Goal: Task Accomplishment & Management: Manage account settings

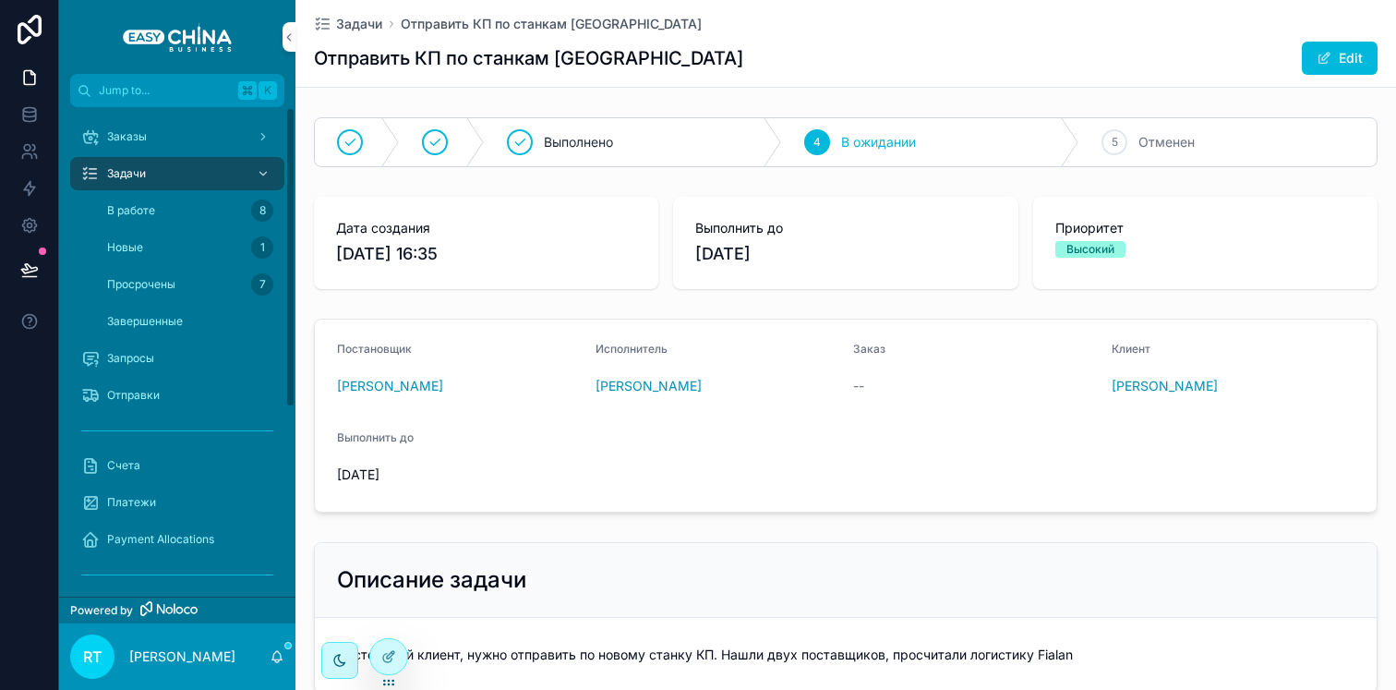
click at [183, 170] on div "Задачи" at bounding box center [177, 174] width 192 height 30
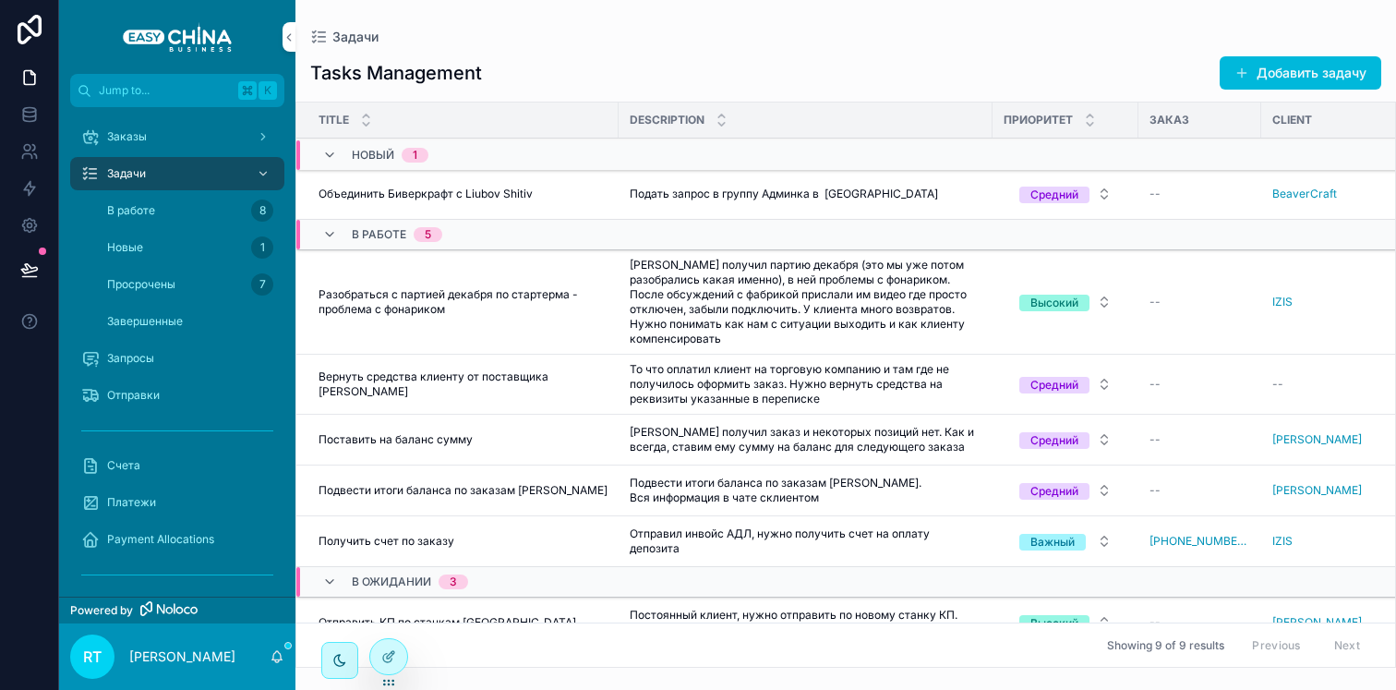
click at [481, 189] on span "Объединить Биверкрафт с Liubov Shitiv" at bounding box center [426, 194] width 214 height 15
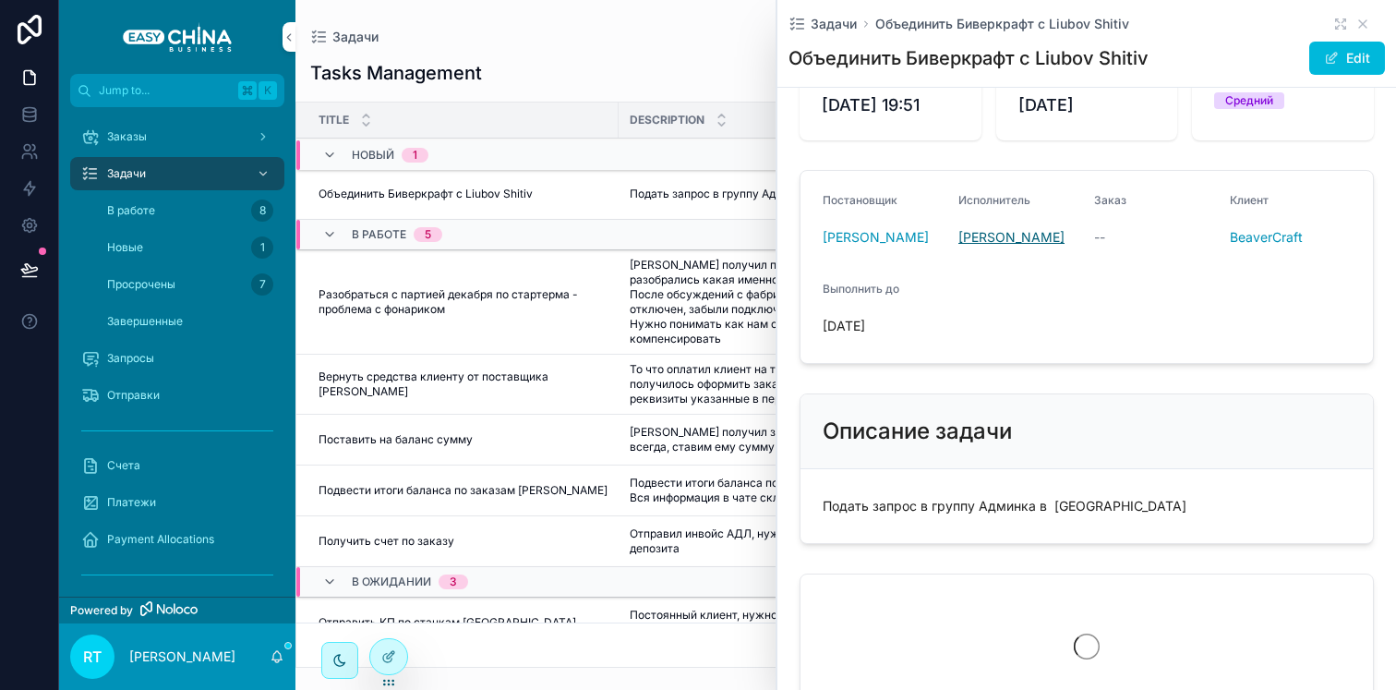
scroll to position [466, 0]
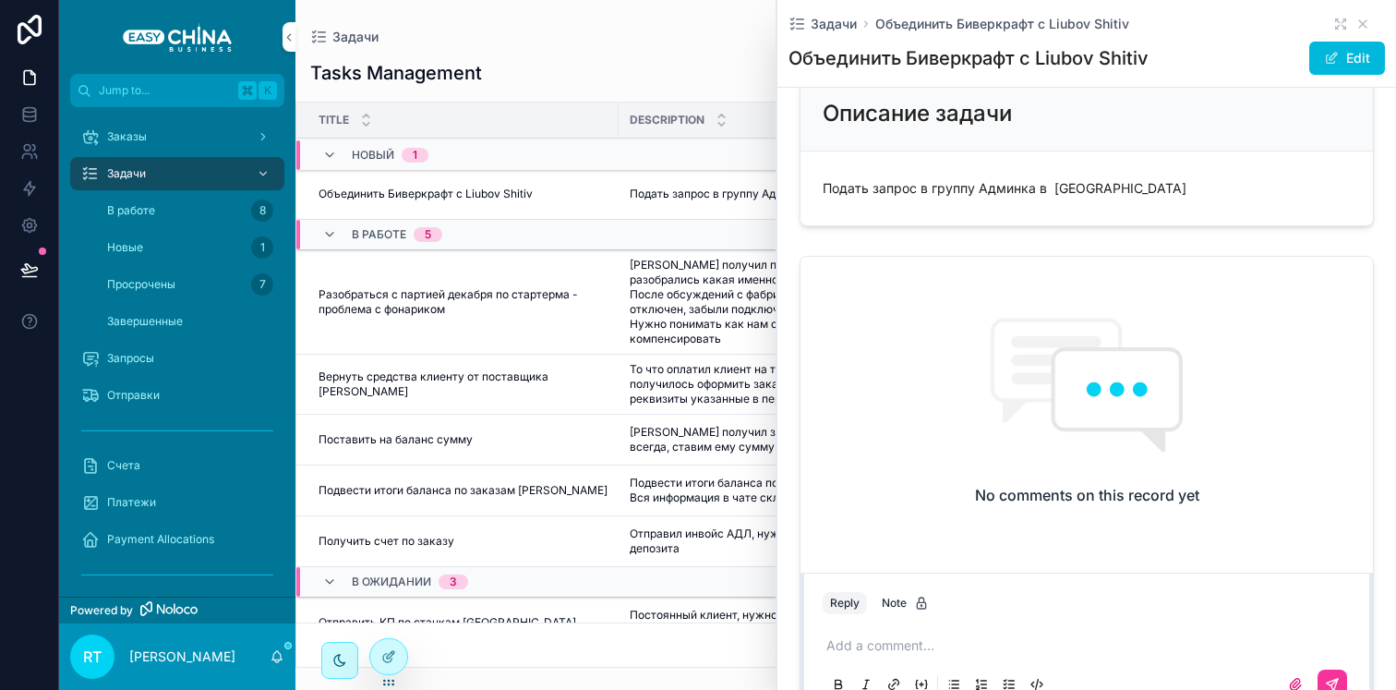
click at [901, 415] on div "No comments on this record yet" at bounding box center [1087, 411] width 573 height 308
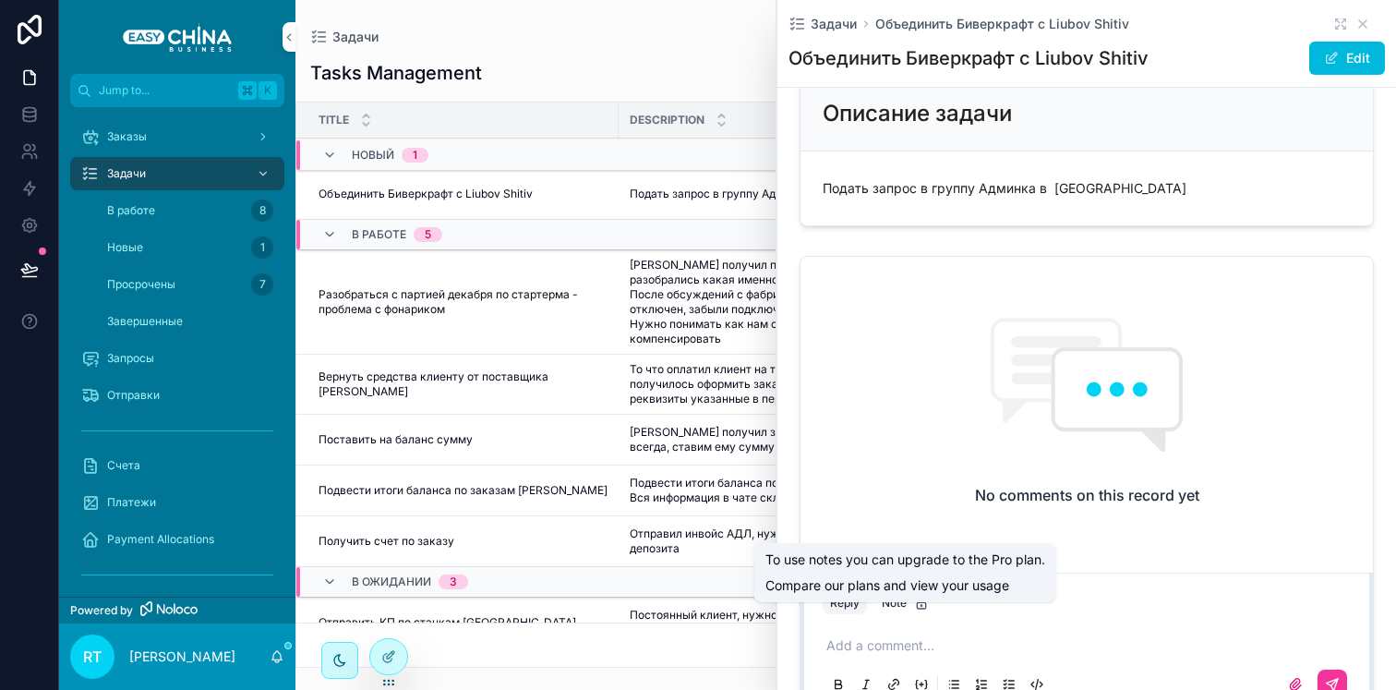
click at [894, 655] on p "scrollable content" at bounding box center [1091, 645] width 528 height 18
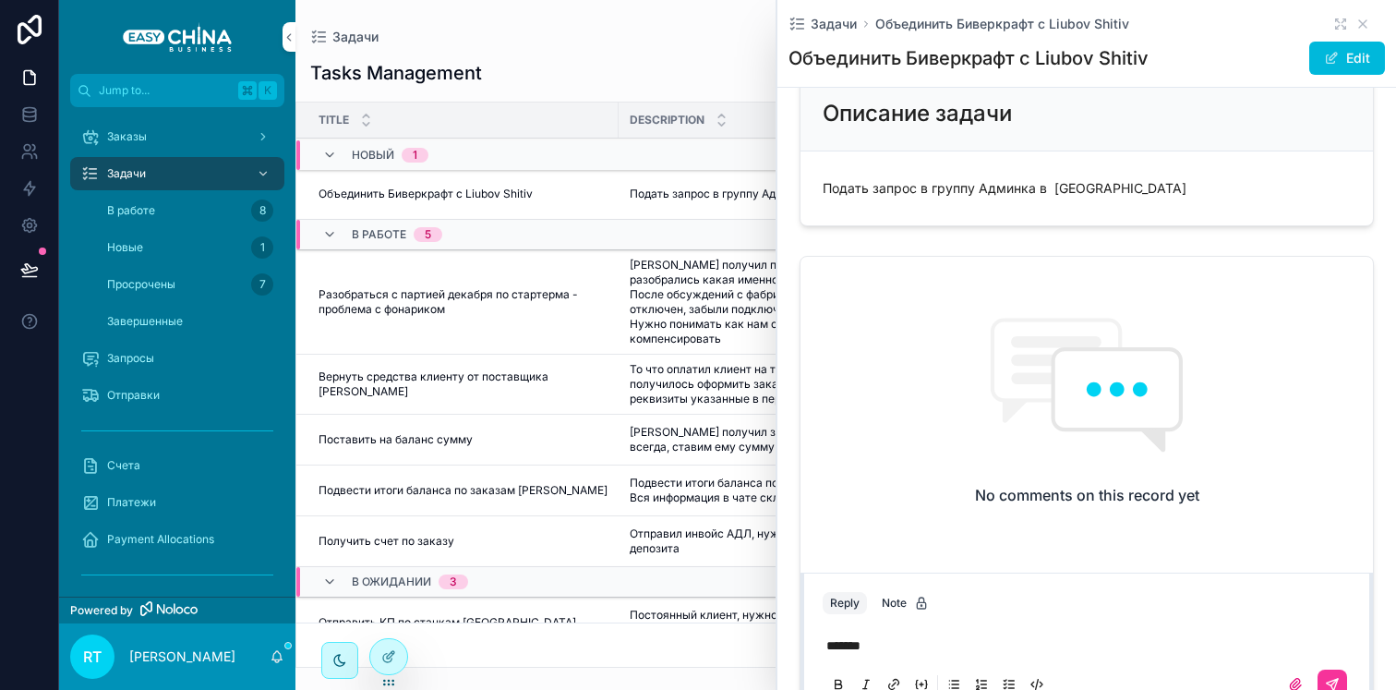
scroll to position [631, 0]
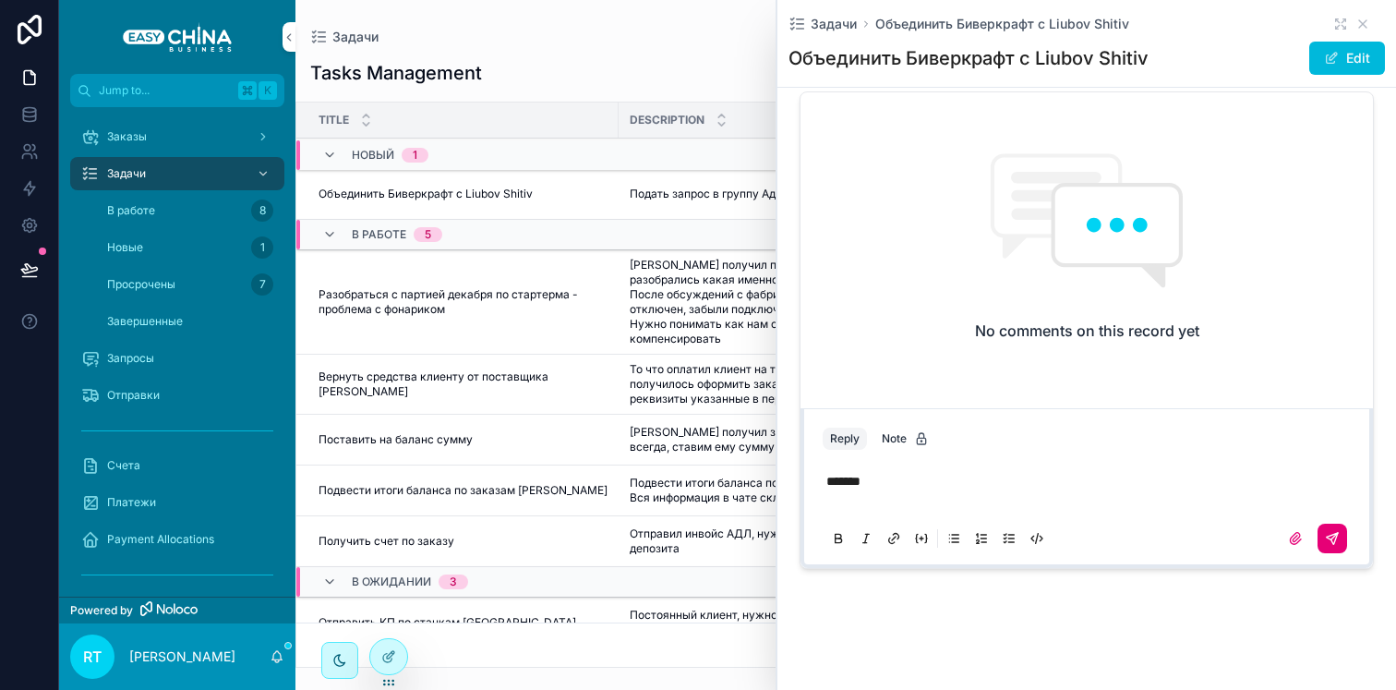
click at [1327, 544] on icon "scrollable content" at bounding box center [1332, 538] width 11 height 11
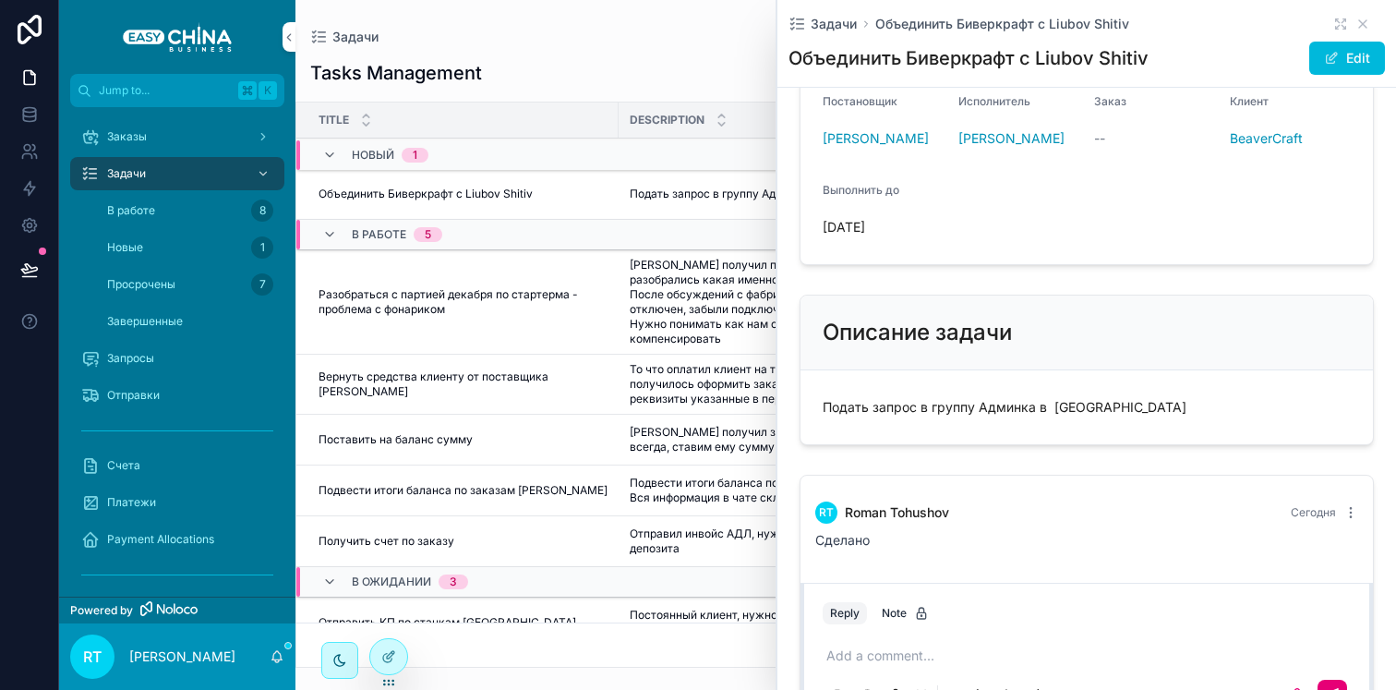
scroll to position [0, 0]
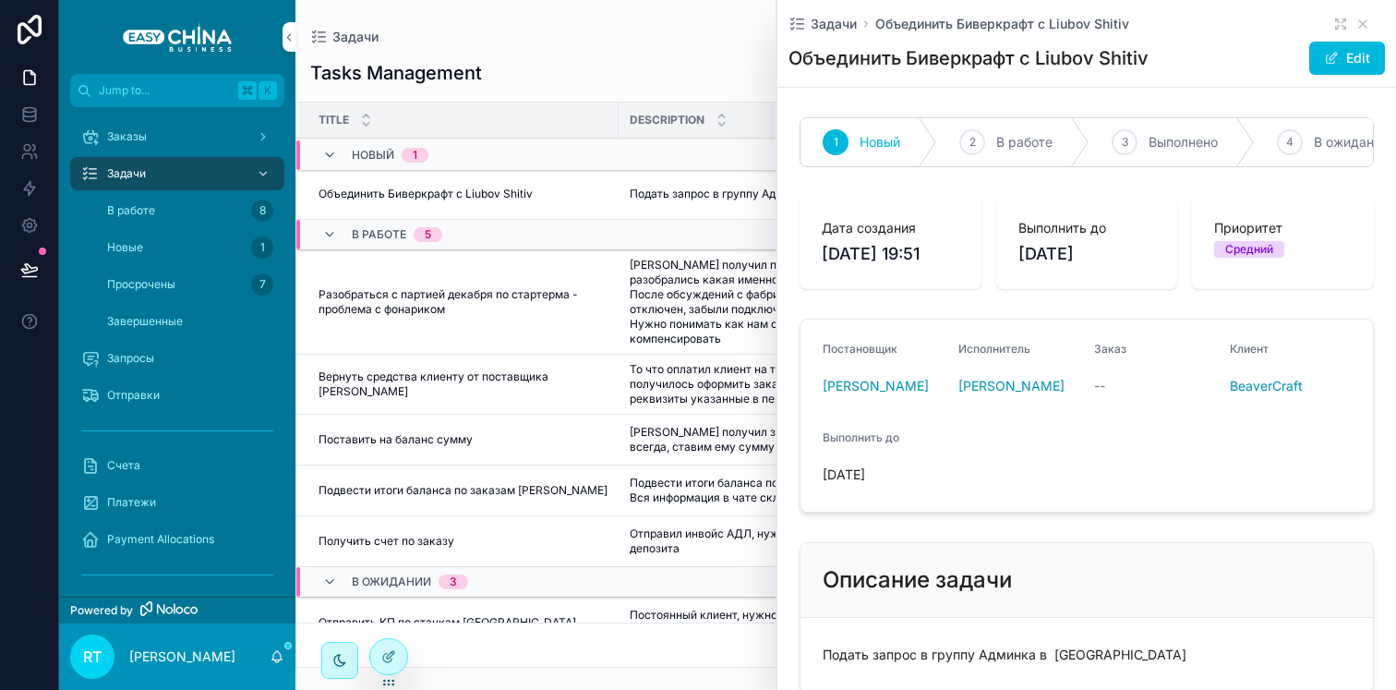
click at [1166, 147] on span "Выполнено" at bounding box center [1183, 142] width 69 height 18
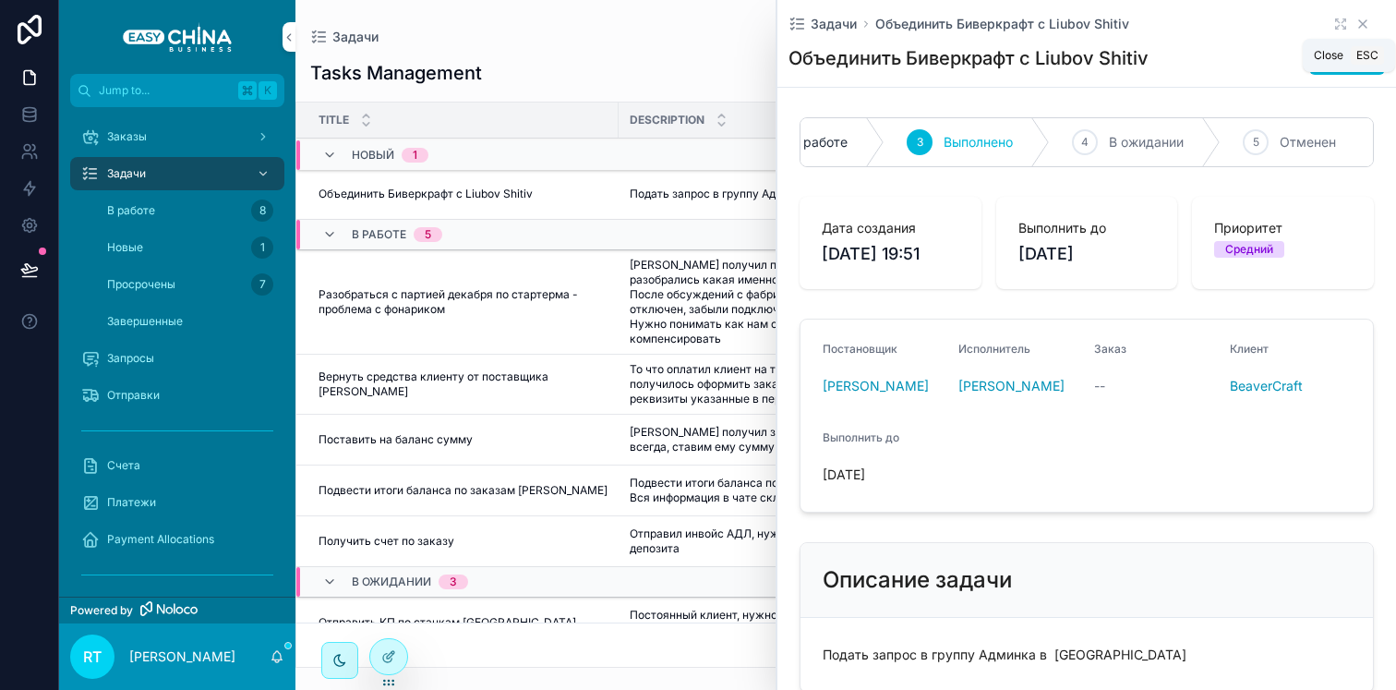
click at [1360, 22] on icon "scrollable content" at bounding box center [1363, 23] width 7 height 7
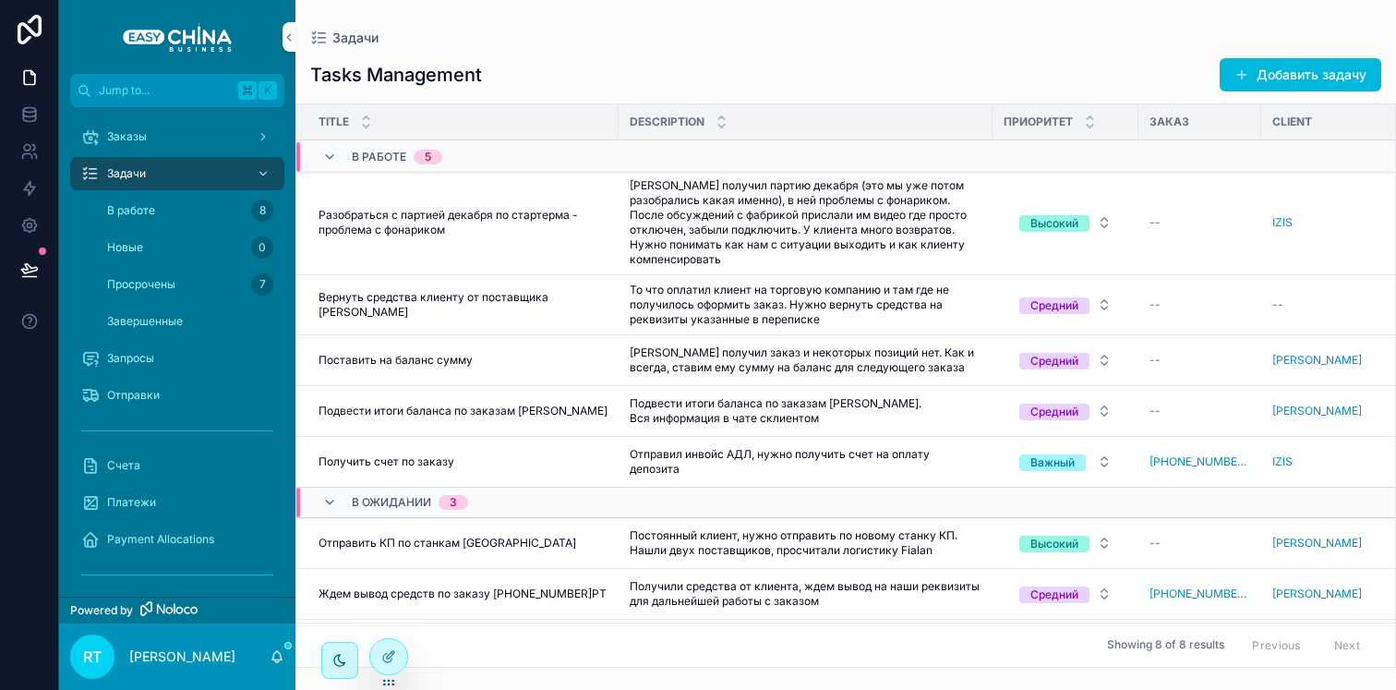
scroll to position [76, 0]
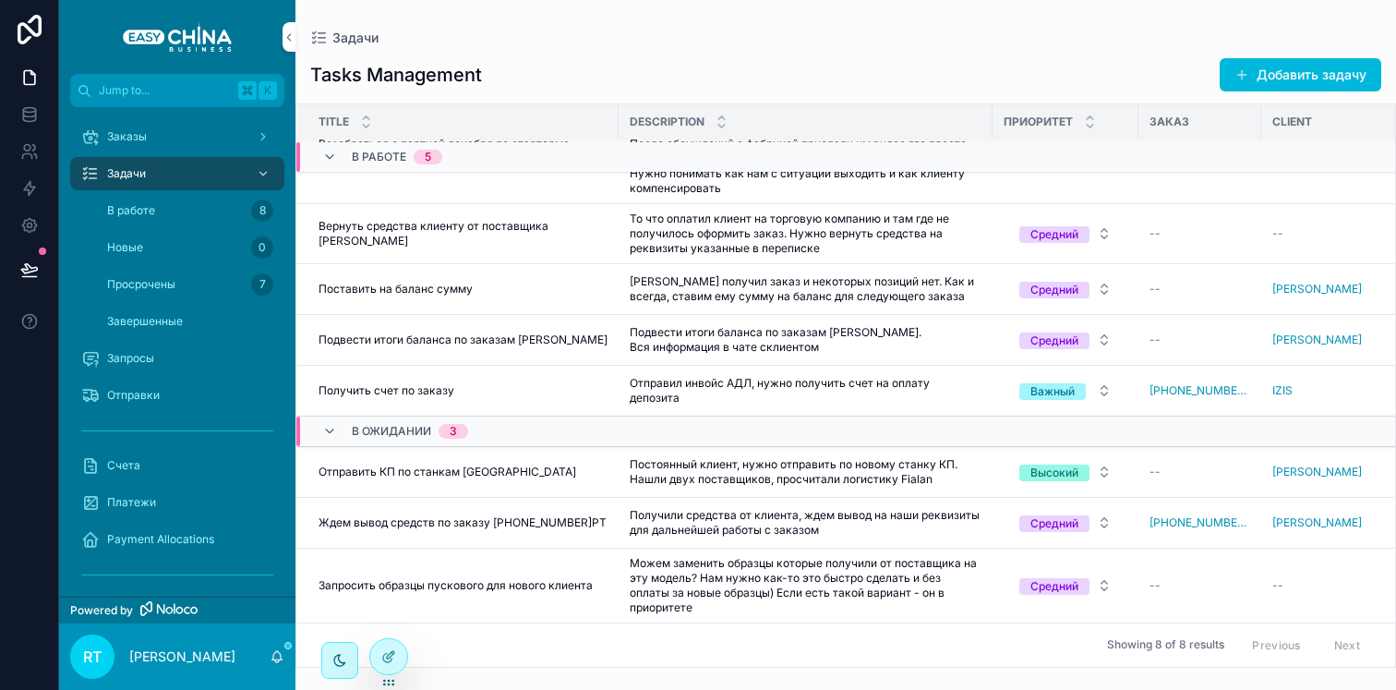
click at [477, 515] on span "Ждем вывод средств по заказу [PHONE_NUMBER]РТ" at bounding box center [463, 522] width 288 height 15
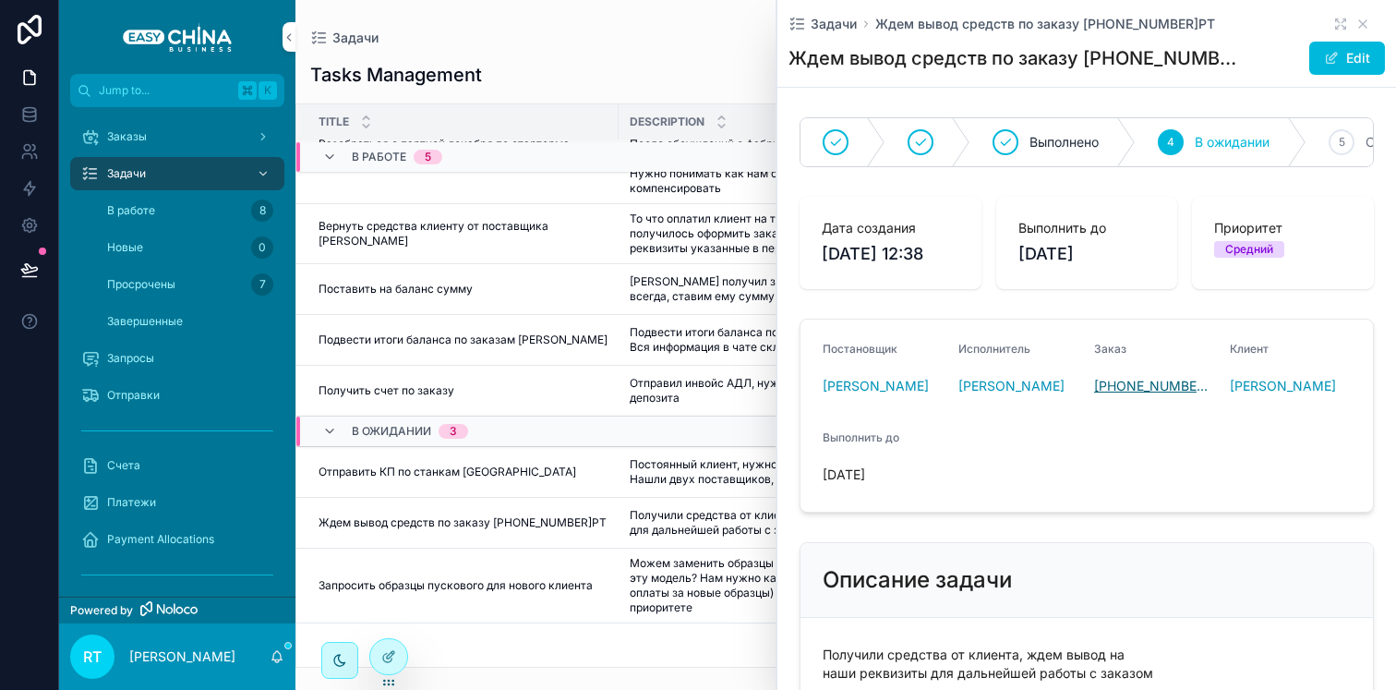
click at [1128, 395] on span "[PHONE_NUMBER]РТ" at bounding box center [1154, 386] width 121 height 18
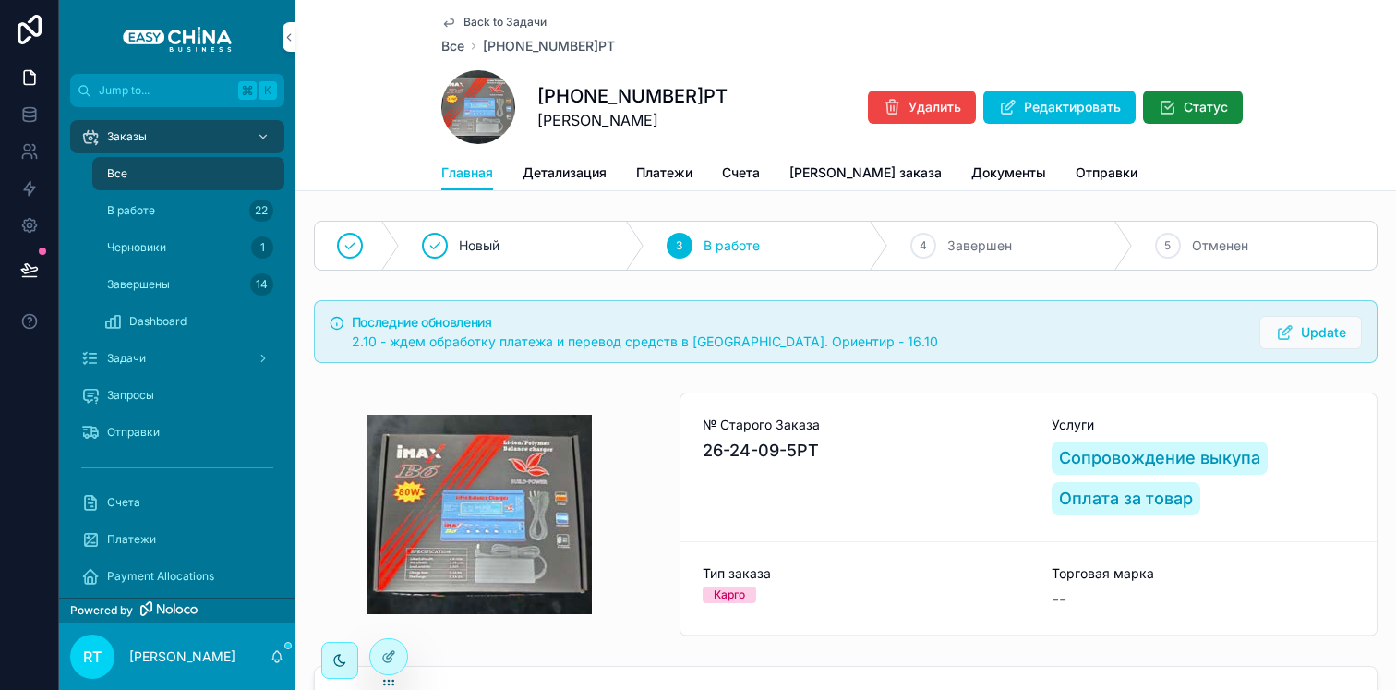
click at [446, 21] on icon "scrollable content" at bounding box center [448, 22] width 15 height 15
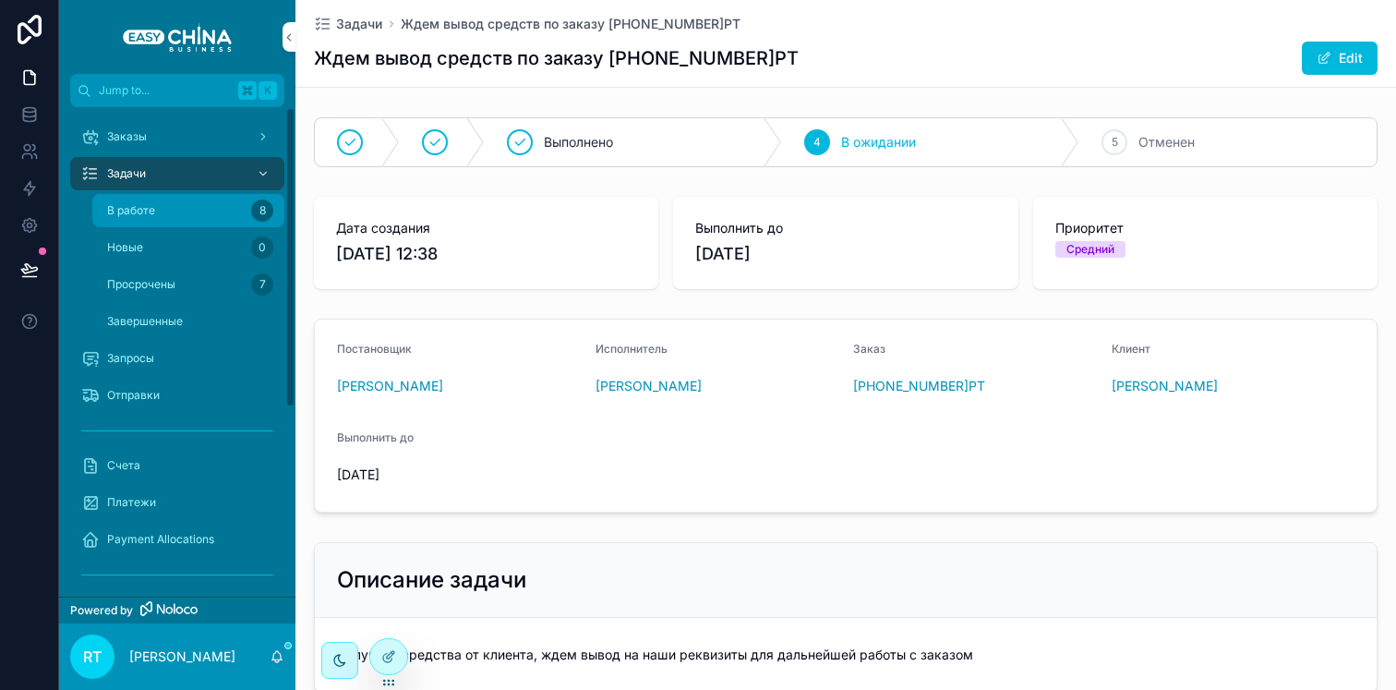
click at [207, 196] on div "В работе 8" at bounding box center [188, 211] width 170 height 30
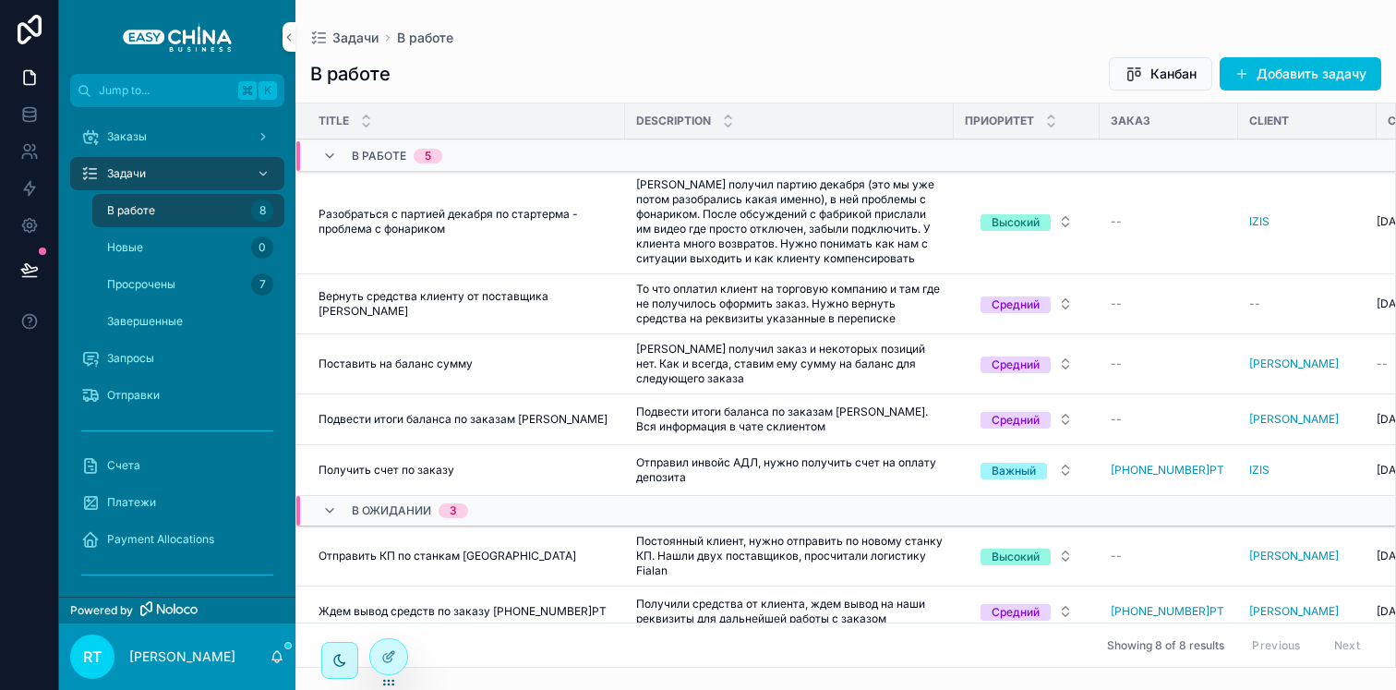
scroll to position [97, 0]
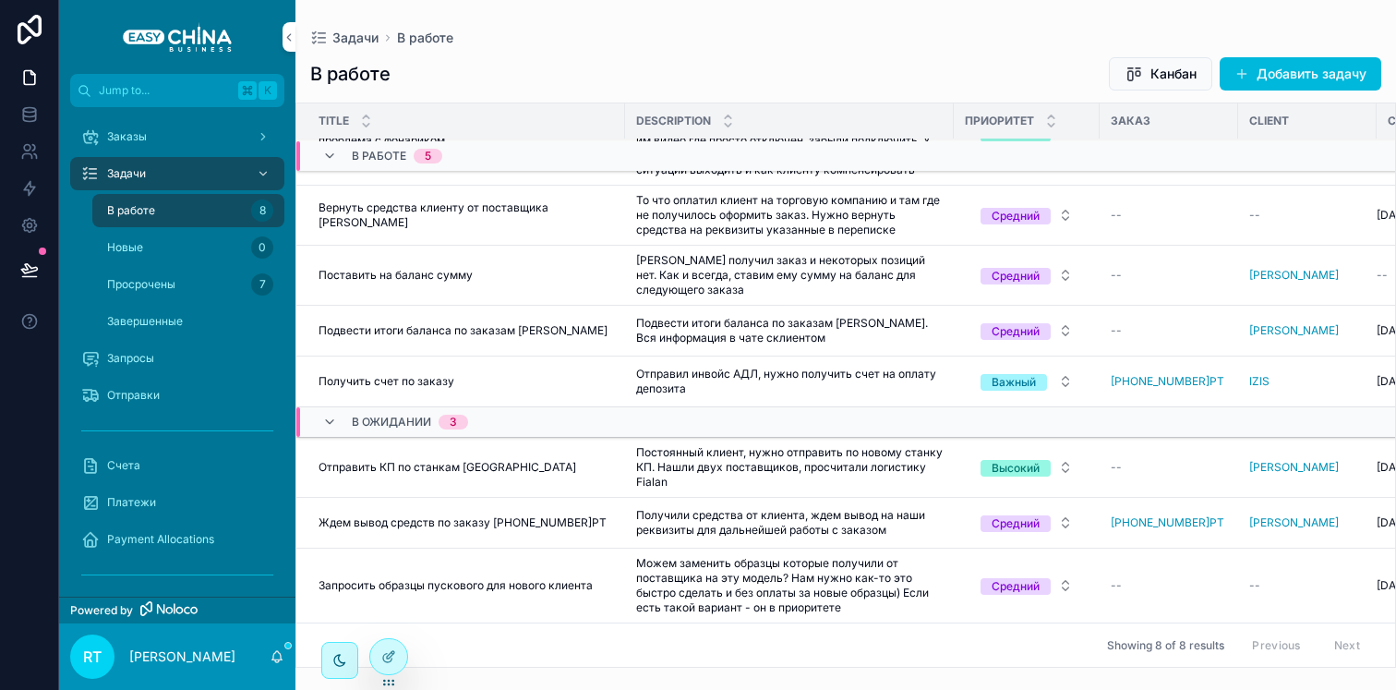
click at [526, 500] on td "Ждем вывод средств по заказу [PHONE_NUMBER]РТ Ждем вывод средств по заказу [PHO…" at bounding box center [460, 523] width 329 height 51
click at [526, 515] on span "Ждем вывод средств по заказу [PHONE_NUMBER]РТ" at bounding box center [463, 522] width 288 height 15
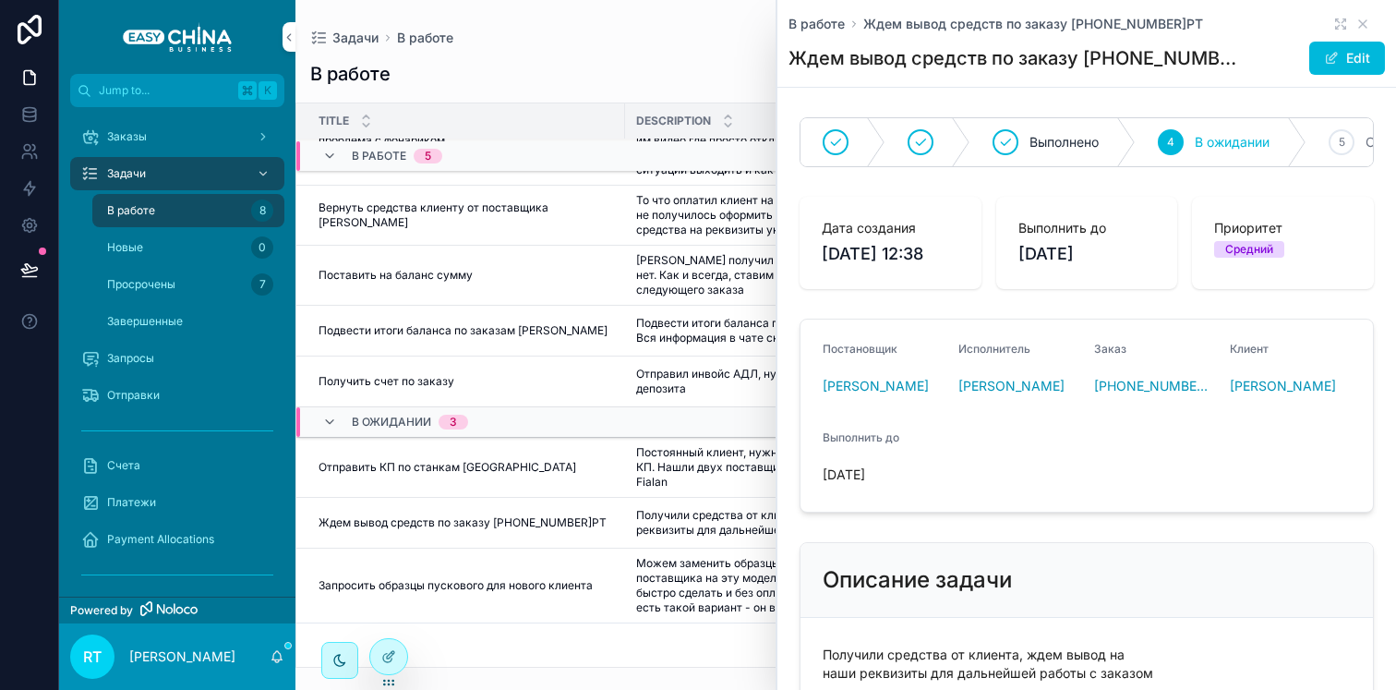
click at [517, 599] on td "Запросить образцы пускового для нового клиента Запросить образцы пускового для …" at bounding box center [460, 586] width 329 height 75
click at [1356, 20] on icon "scrollable content" at bounding box center [1363, 24] width 15 height 15
